Goal: Transaction & Acquisition: Purchase product/service

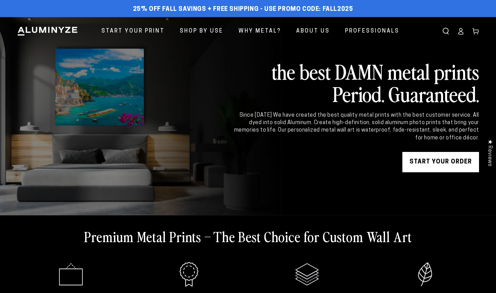
click at [463, 32] on icon at bounding box center [461, 31] width 7 height 7
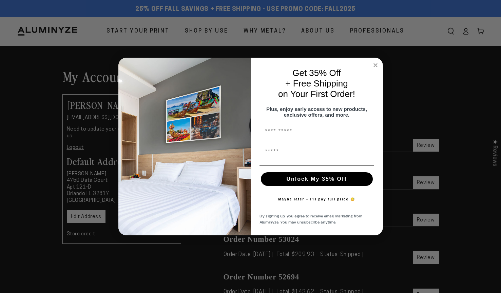
click at [375, 63] on icon "Close dialog" at bounding box center [375, 64] width 3 height 3
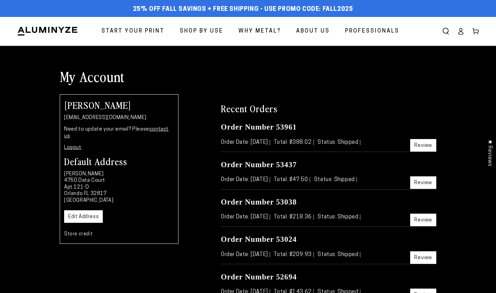
click at [461, 29] on icon at bounding box center [461, 31] width 7 height 7
click at [462, 32] on icon at bounding box center [461, 31] width 7 height 7
click at [143, 29] on span "Start Your Print" at bounding box center [133, 31] width 63 height 10
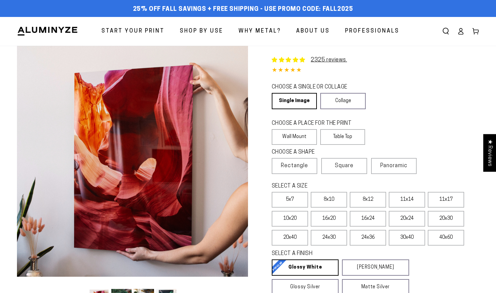
select select "**********"
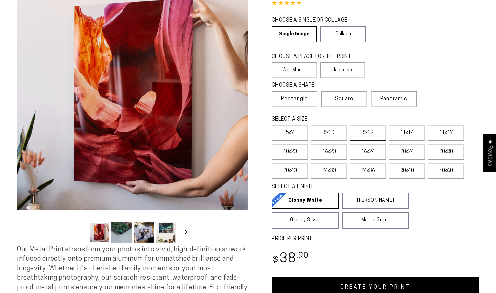
click at [368, 132] on label "8x12" at bounding box center [368, 133] width 36 height 16
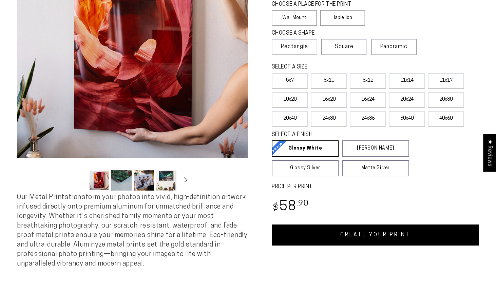
scroll to position [125, 0]
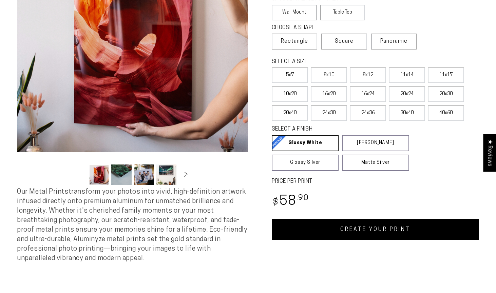
click at [356, 234] on link "CREATE YOUR PRINT" at bounding box center [375, 229] width 207 height 21
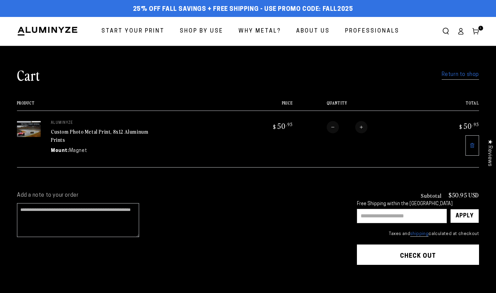
click at [471, 75] on link "Return to shop" at bounding box center [460, 75] width 37 height 10
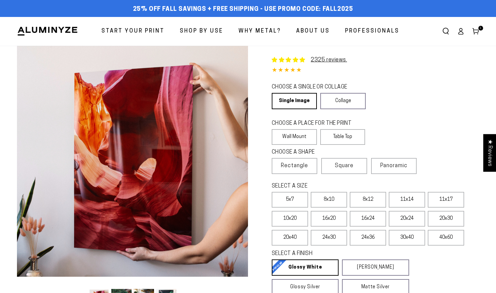
select select "**********"
click at [369, 198] on label "8x12" at bounding box center [368, 200] width 36 height 16
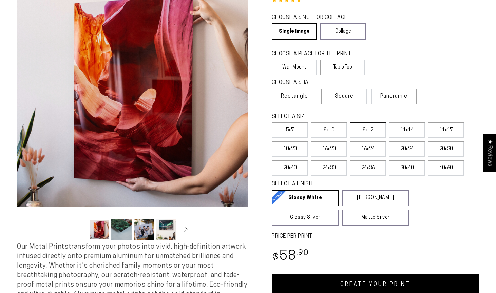
scroll to position [78, 0]
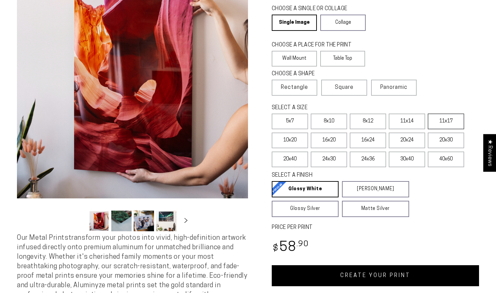
click at [443, 120] on label "11x17" at bounding box center [446, 122] width 36 height 16
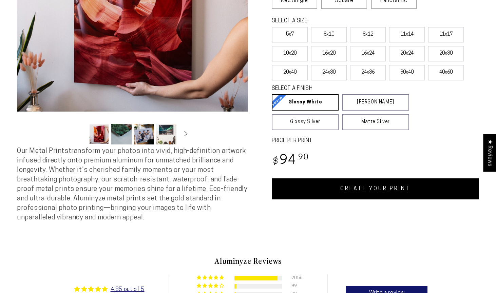
scroll to position [71, 0]
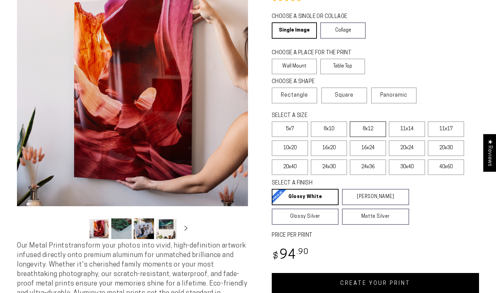
click at [373, 130] on label "8x12" at bounding box center [368, 130] width 36 height 16
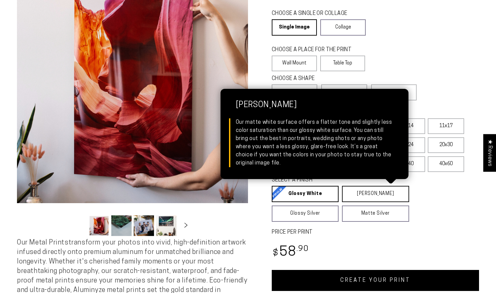
scroll to position [135, 0]
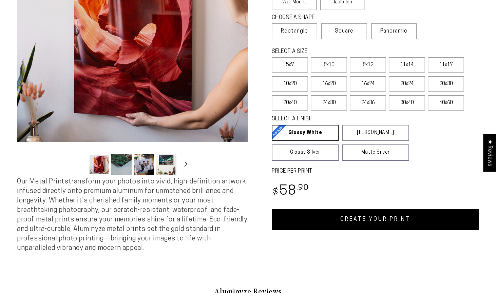
click at [369, 218] on link "CREATE YOUR PRINT" at bounding box center [375, 219] width 207 height 21
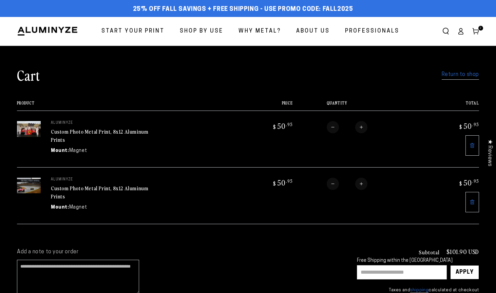
click at [466, 74] on link "Return to shop" at bounding box center [460, 75] width 37 height 10
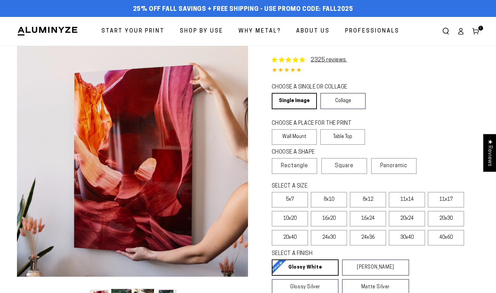
select select "**********"
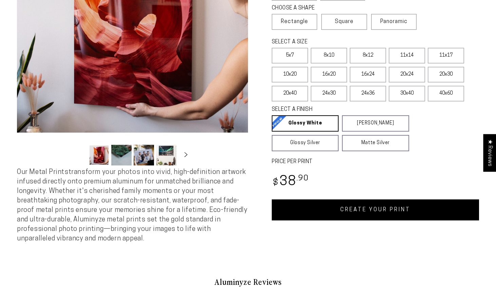
scroll to position [150, 0]
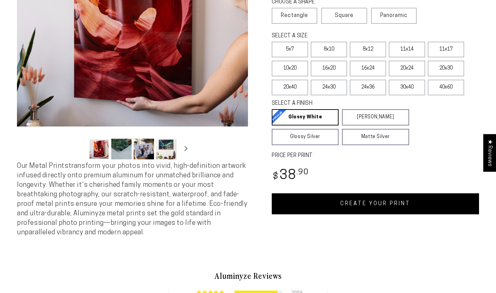
click at [367, 203] on link "CREATE YOUR PRINT" at bounding box center [375, 204] width 207 height 21
click at [368, 67] on label "16x24" at bounding box center [368, 69] width 36 height 16
click at [360, 206] on link "CREATE YOUR PRINT" at bounding box center [375, 204] width 207 height 21
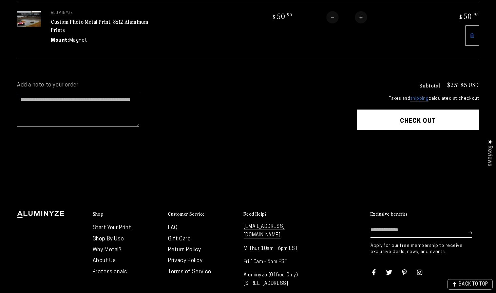
scroll to position [225, 0]
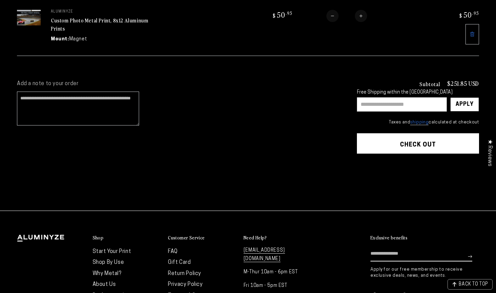
click at [402, 107] on input "text" at bounding box center [402, 104] width 90 height 14
type input "*******"
click at [471, 102] on div "Apply" at bounding box center [465, 105] width 18 height 14
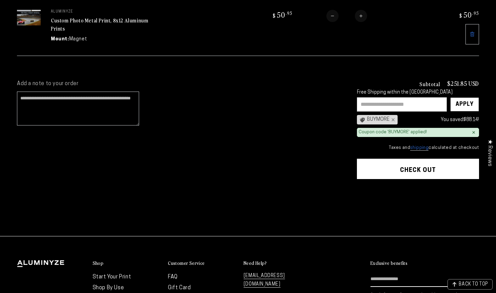
click at [430, 161] on button "Check out" at bounding box center [418, 169] width 122 height 20
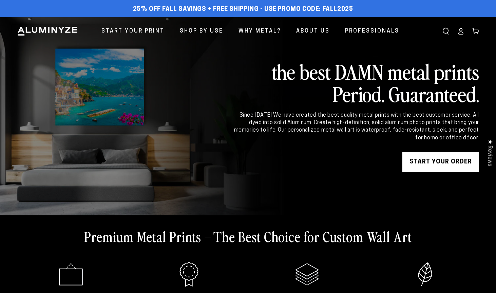
click at [463, 31] on icon at bounding box center [461, 31] width 7 height 7
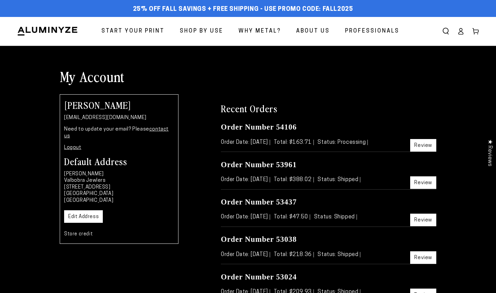
click at [461, 30] on icon at bounding box center [461, 31] width 7 height 7
click at [160, 30] on span "Start Your Print" at bounding box center [133, 31] width 63 height 10
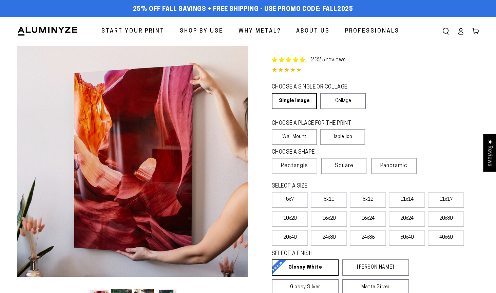
select select "**********"
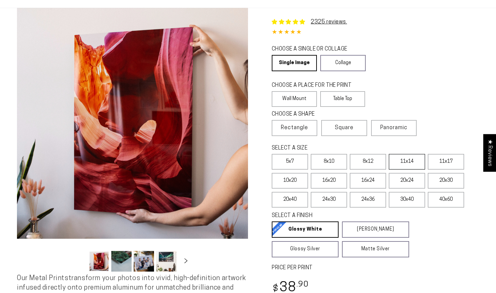
scroll to position [43, 0]
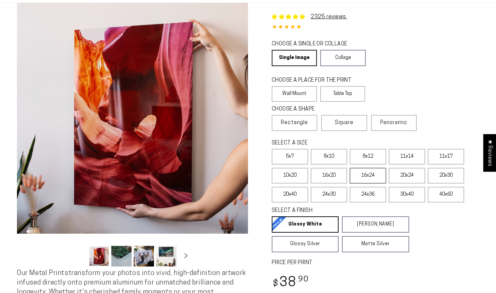
click at [378, 175] on label "16x24" at bounding box center [368, 176] width 36 height 16
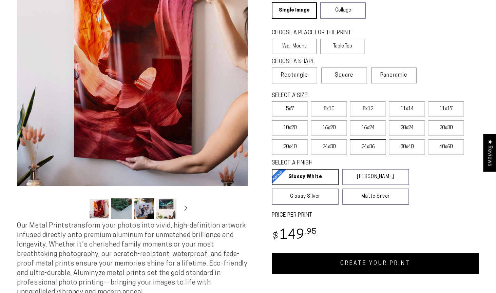
scroll to position [109, 0]
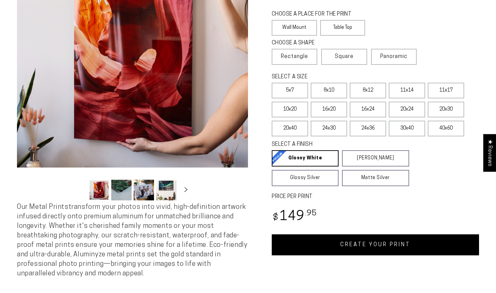
click at [372, 243] on link "CREATE YOUR PRINT" at bounding box center [375, 245] width 207 height 21
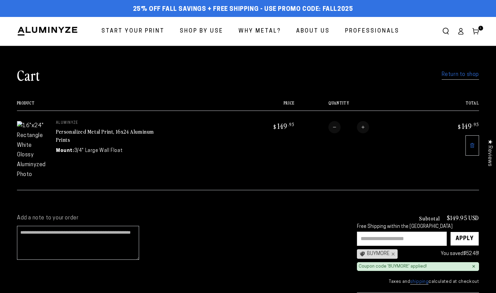
click at [473, 147] on icon at bounding box center [473, 145] width 4 height 5
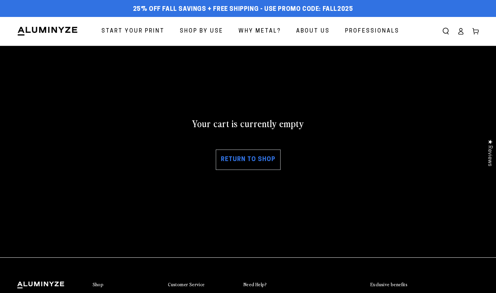
click at [153, 31] on span "Start Your Print" at bounding box center [133, 31] width 63 height 10
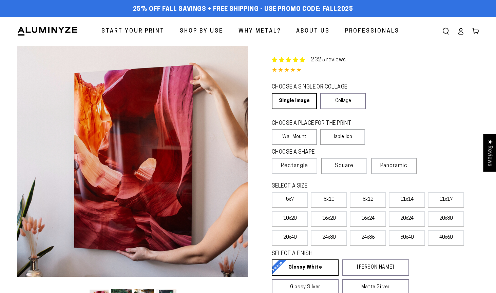
select select "**********"
click at [372, 218] on label "16x24" at bounding box center [368, 219] width 36 height 16
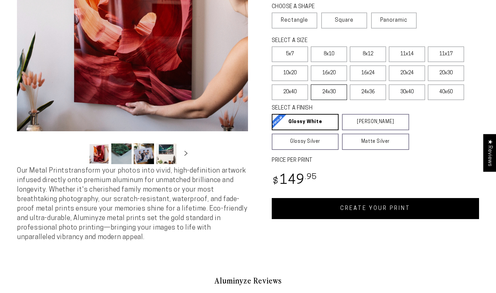
scroll to position [170, 0]
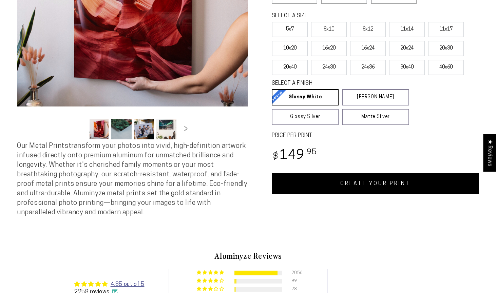
click at [389, 185] on link "CREATE YOUR PRINT" at bounding box center [375, 183] width 207 height 21
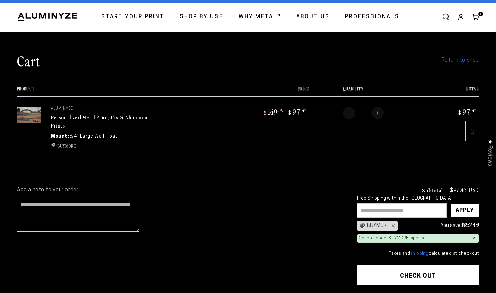
scroll to position [8, 0]
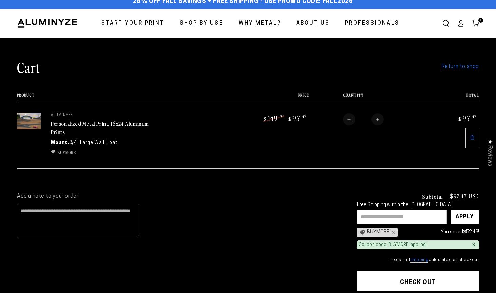
click at [452, 66] on link "Return to shop" at bounding box center [460, 67] width 37 height 10
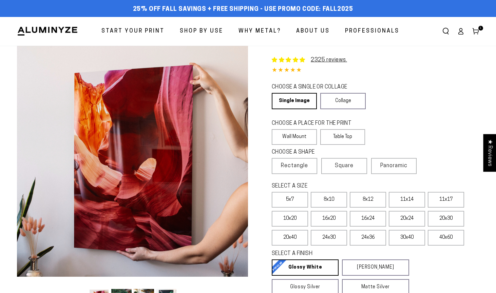
select select "**********"
click at [371, 201] on label "8x12" at bounding box center [368, 200] width 36 height 16
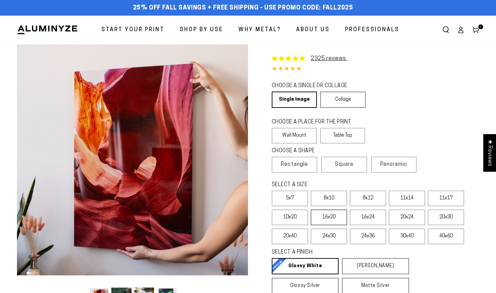
scroll to position [163, 0]
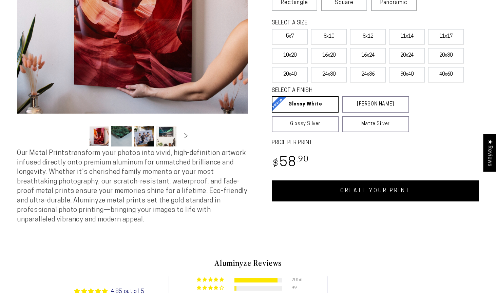
click at [362, 191] on link "CREATE YOUR PRINT" at bounding box center [375, 191] width 207 height 21
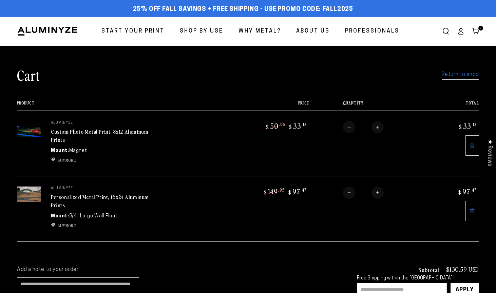
click at [474, 76] on link "Return to shop" at bounding box center [460, 75] width 37 height 10
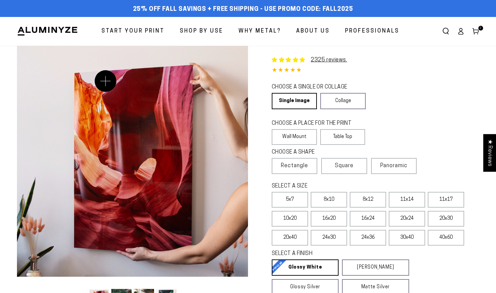
select select "**********"
click at [375, 200] on label "8x12" at bounding box center [368, 200] width 36 height 16
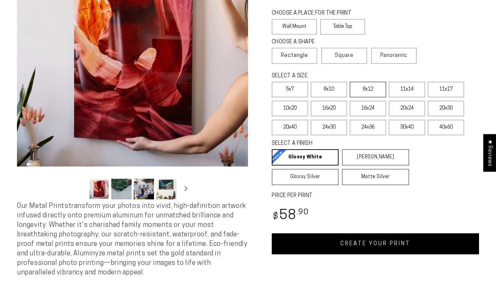
scroll to position [156, 0]
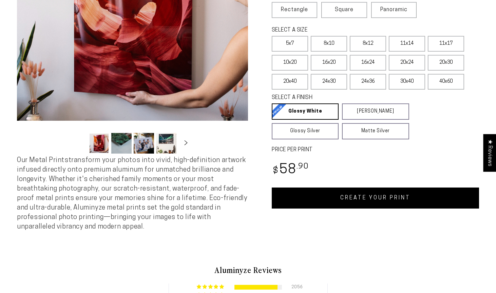
click at [381, 198] on link "CREATE YOUR PRINT" at bounding box center [375, 198] width 207 height 21
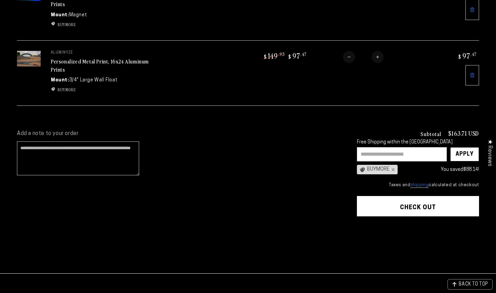
scroll to position [208, 0]
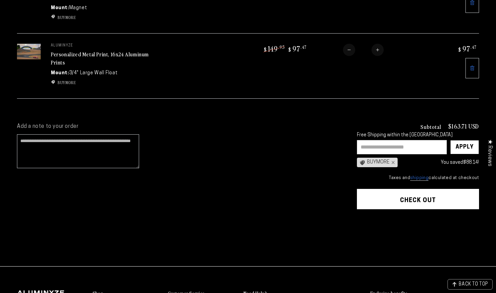
click at [411, 197] on button "Check out" at bounding box center [418, 199] width 122 height 20
